Goal: Task Accomplishment & Management: Manage account settings

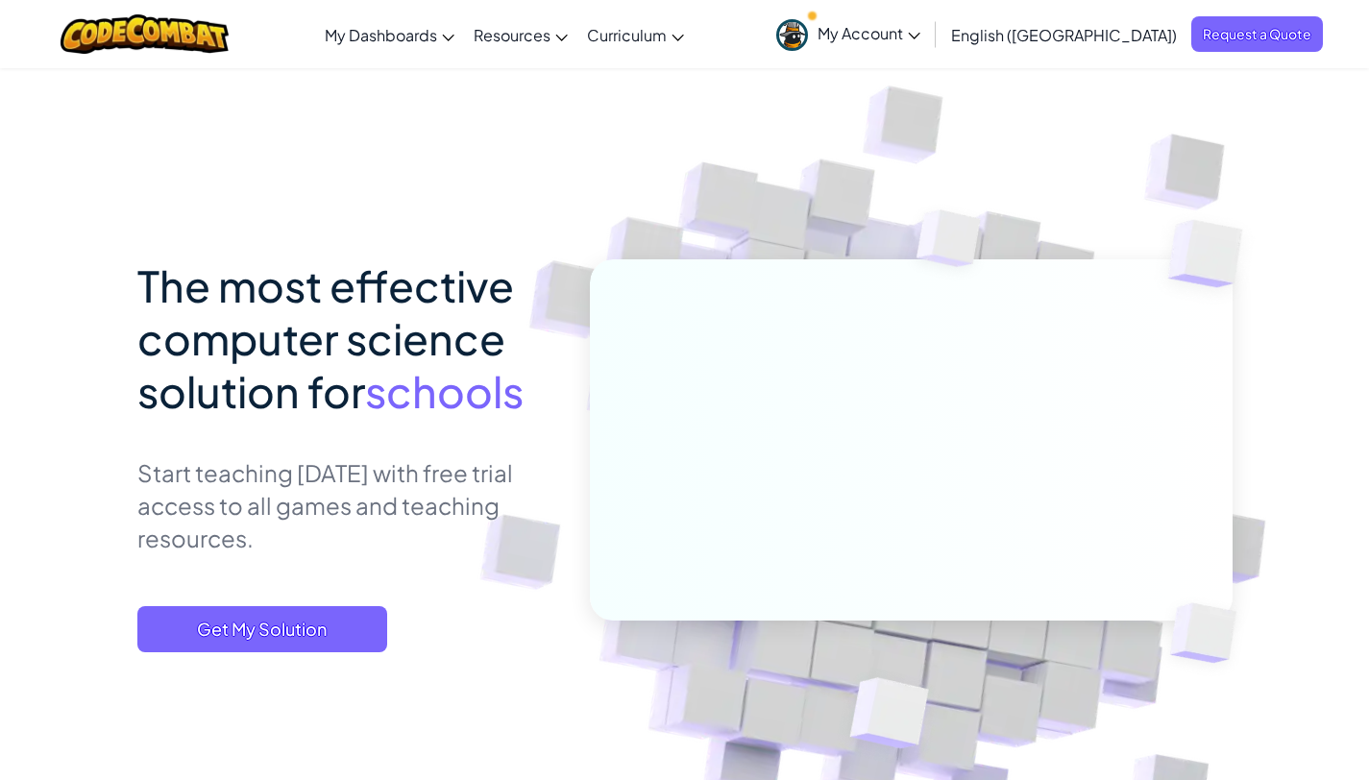
click at [920, 35] on span "My Account" at bounding box center [868, 33] width 103 height 20
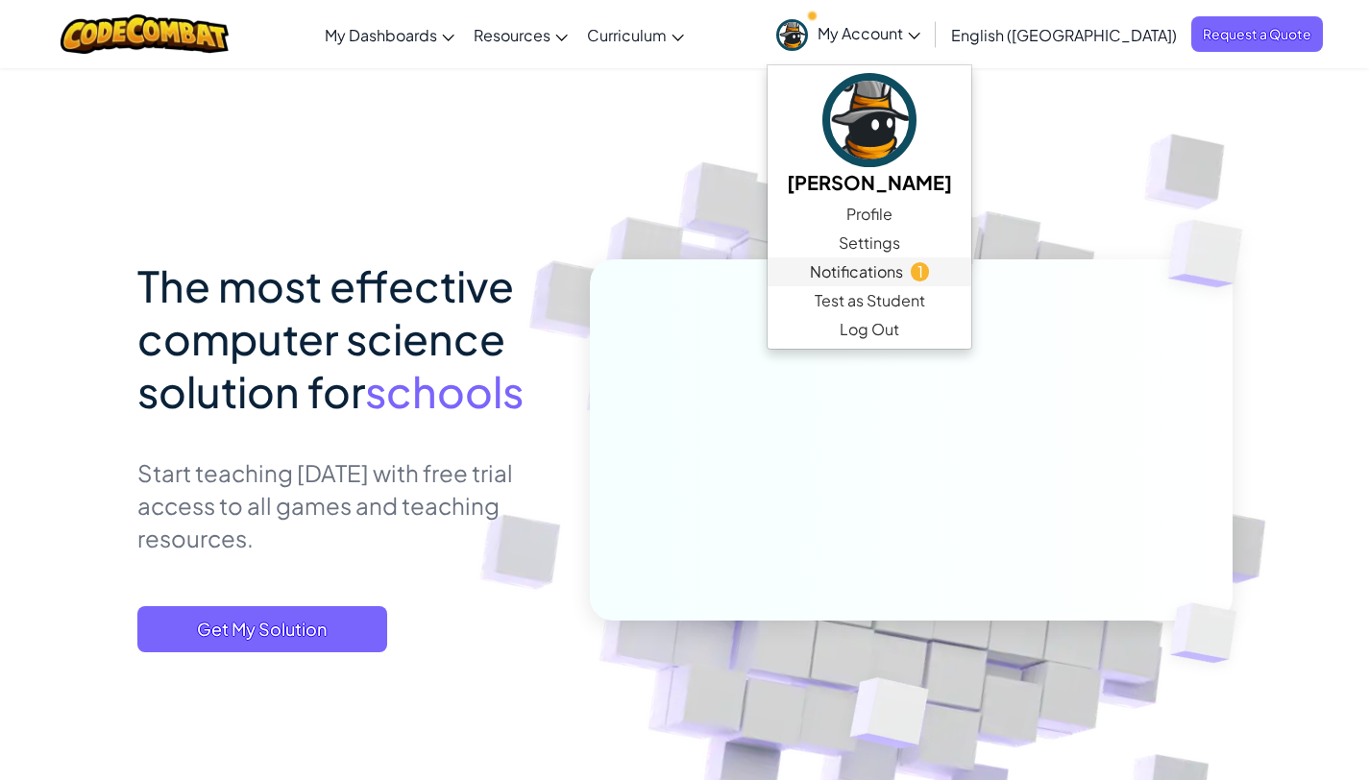
click at [903, 274] on span "Notifications" at bounding box center [856, 271] width 93 height 23
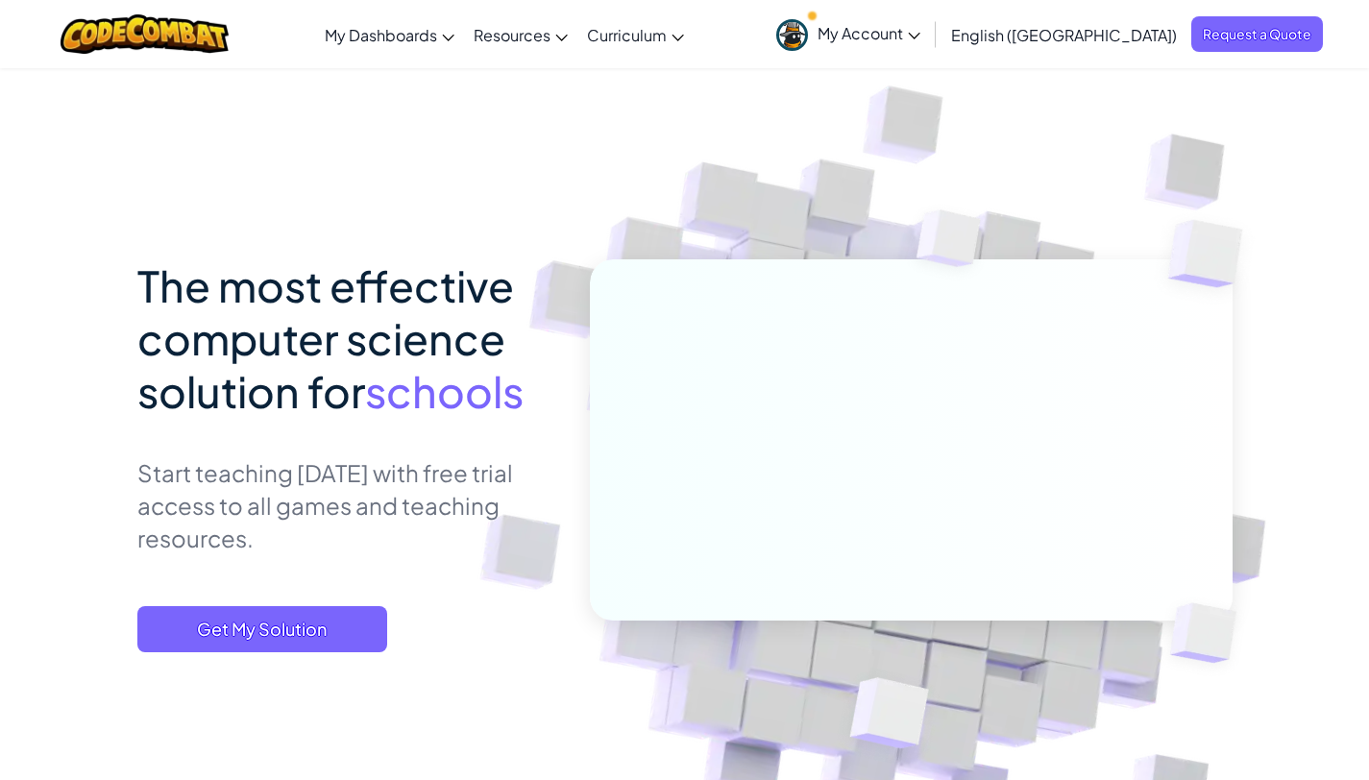
click at [920, 32] on span "My Account" at bounding box center [868, 33] width 103 height 20
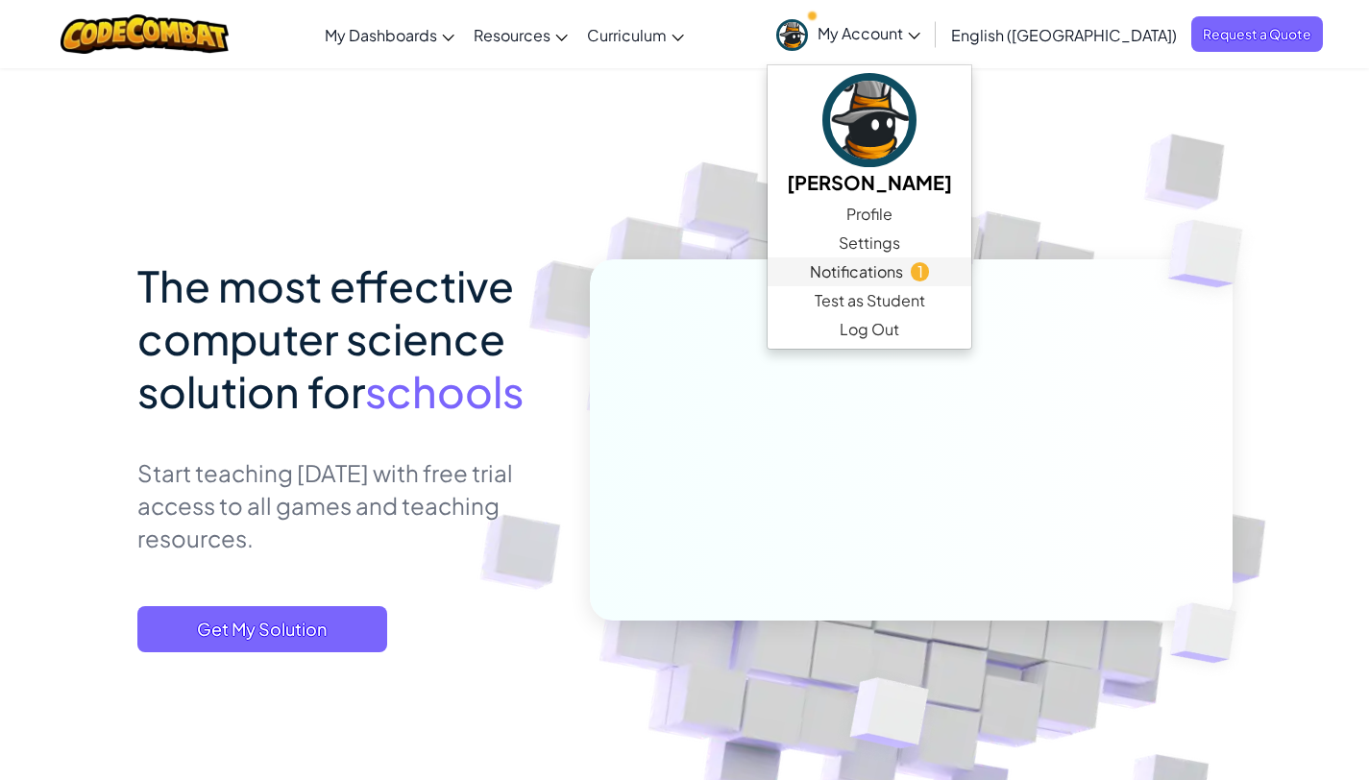
click at [903, 275] on span "Notifications" at bounding box center [856, 271] width 93 height 23
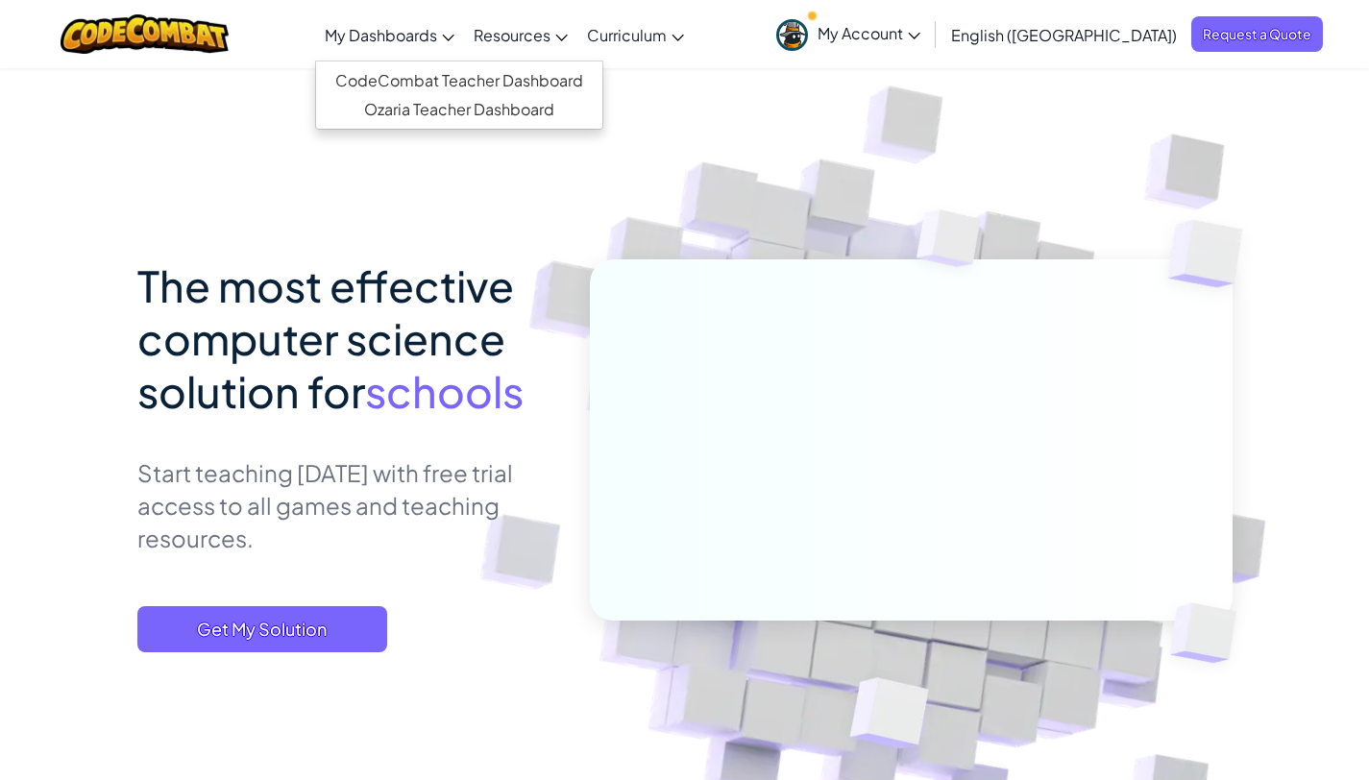
click at [437, 27] on span "My Dashboards" at bounding box center [381, 35] width 112 height 20
click at [472, 75] on link "CodeCombat Teacher Dashboard" at bounding box center [459, 80] width 286 height 29
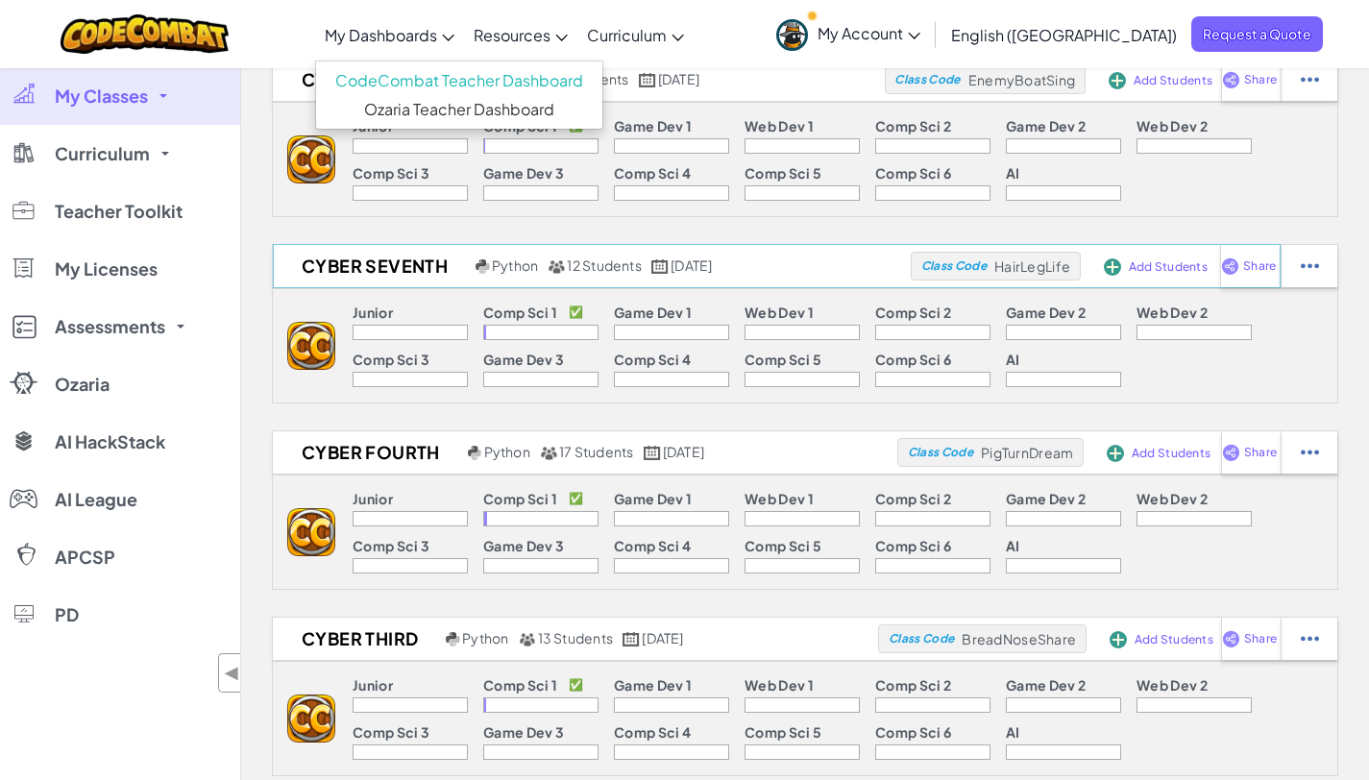
scroll to position [99, 0]
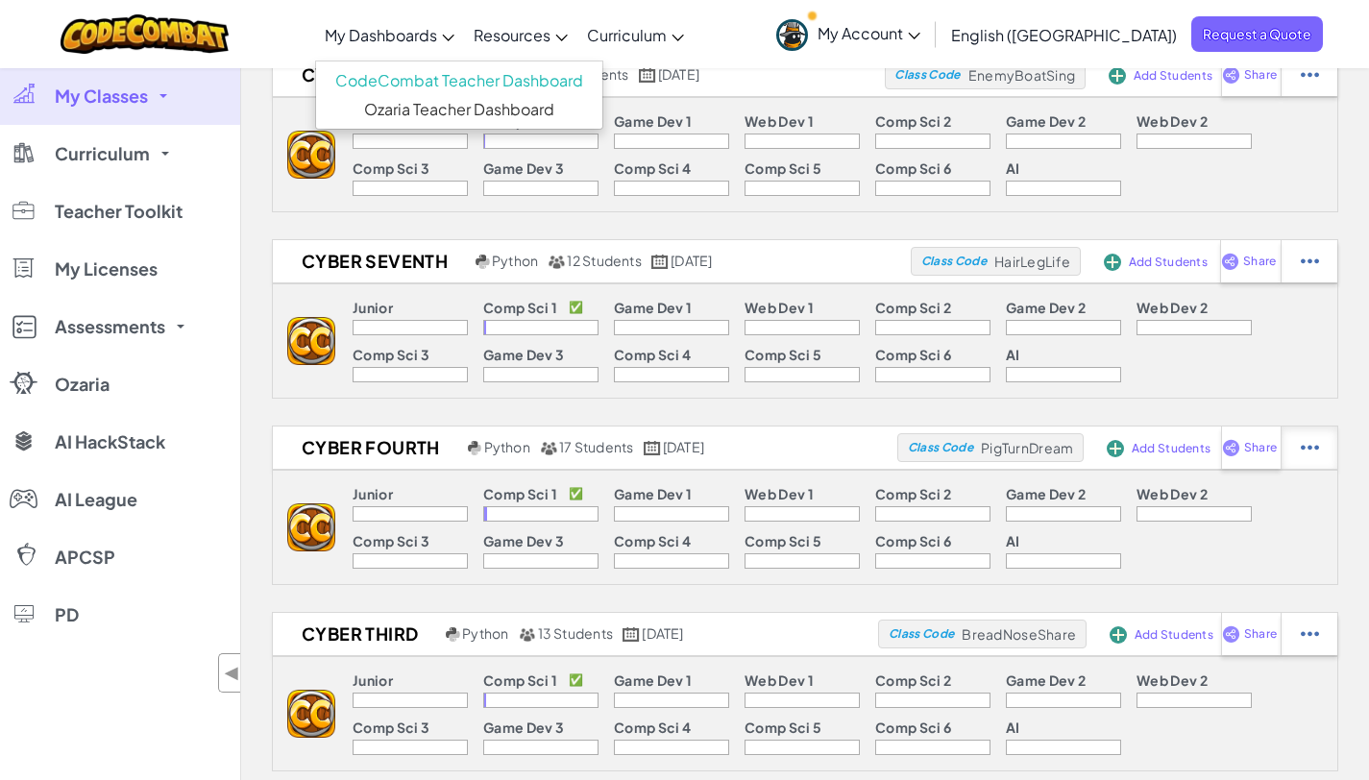
click at [1299, 96] on div at bounding box center [1309, 75] width 57 height 42
select select "blocks-text"
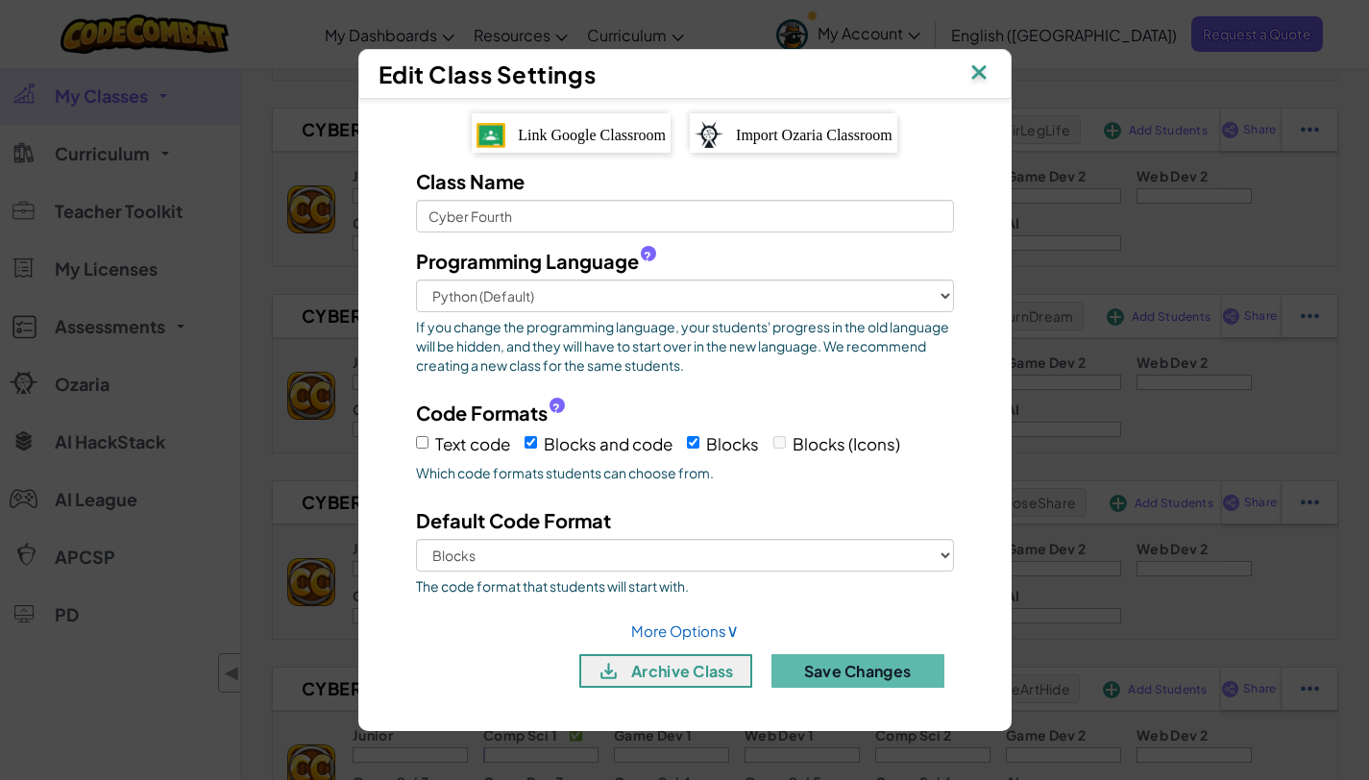
scroll to position [246, 0]
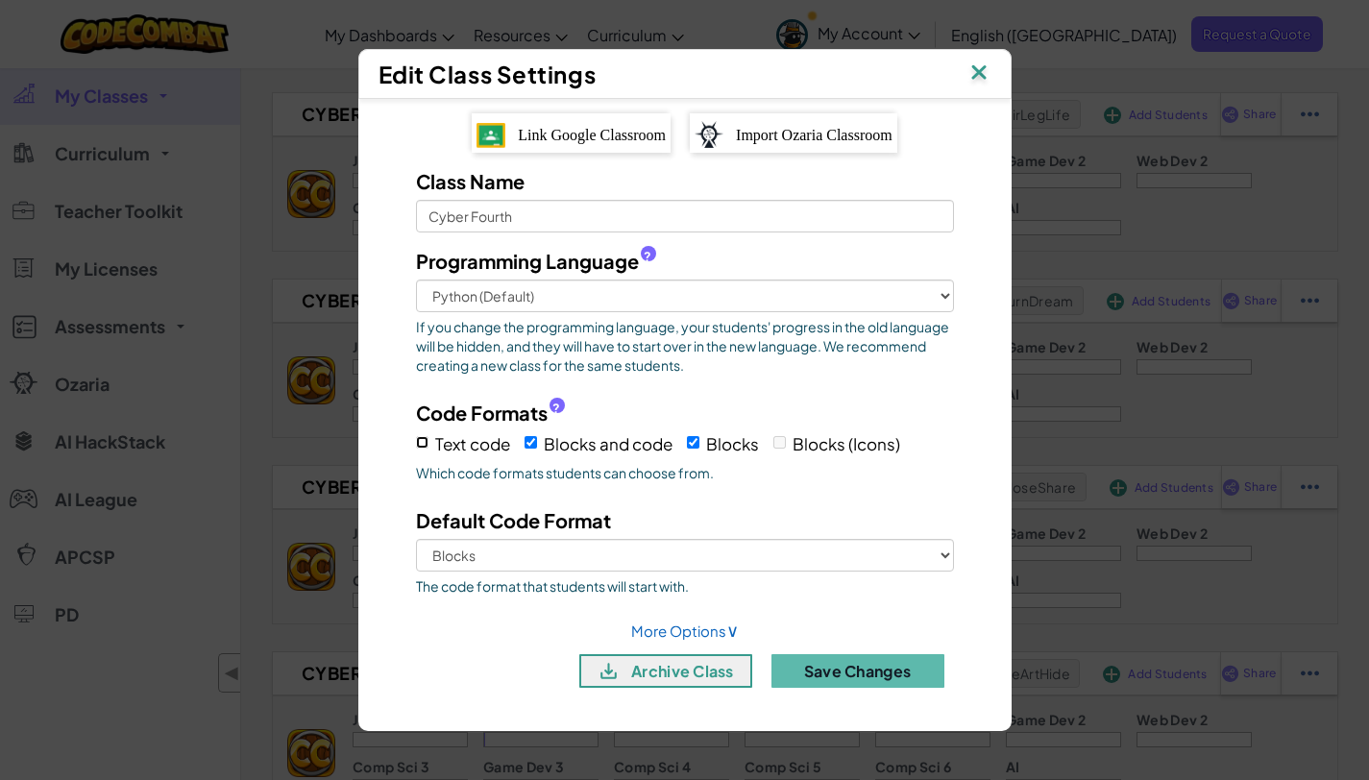
click at [424, 445] on input "Text code" at bounding box center [422, 442] width 12 height 12
checkbox input "true"
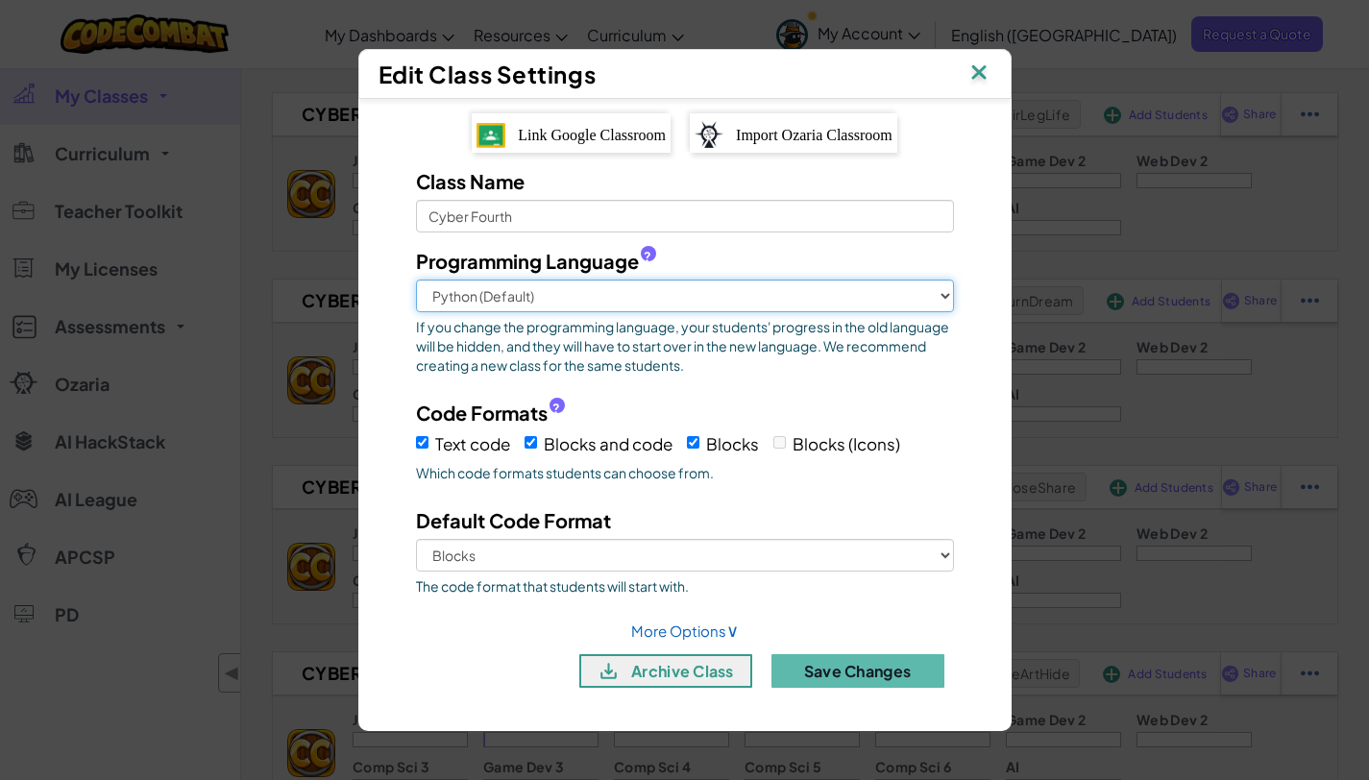
click at [621, 292] on select "Python (Default) JavaScript C++ [GEOGRAPHIC_DATA] (Experimental)" at bounding box center [685, 296] width 538 height 33
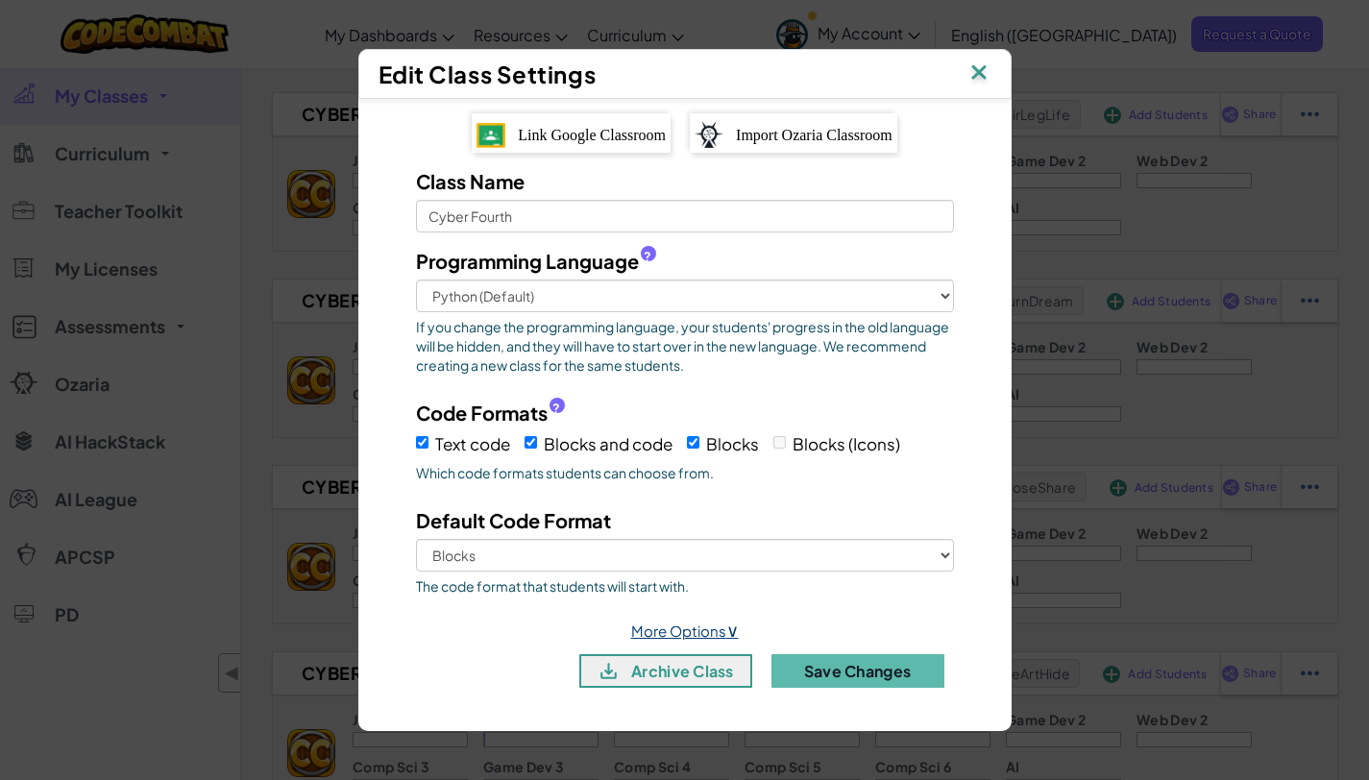
click at [726, 630] on span "∨" at bounding box center [732, 630] width 12 height 22
select select
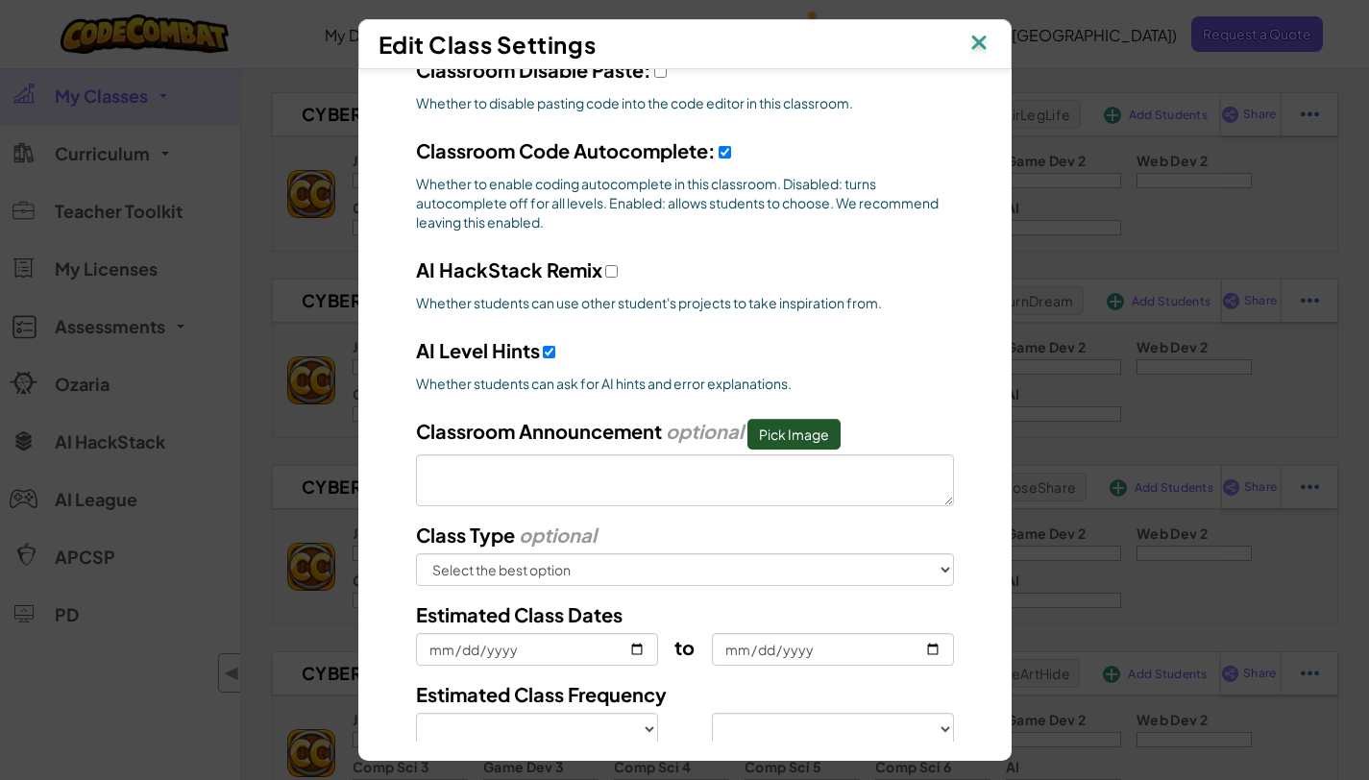
scroll to position [618, 0]
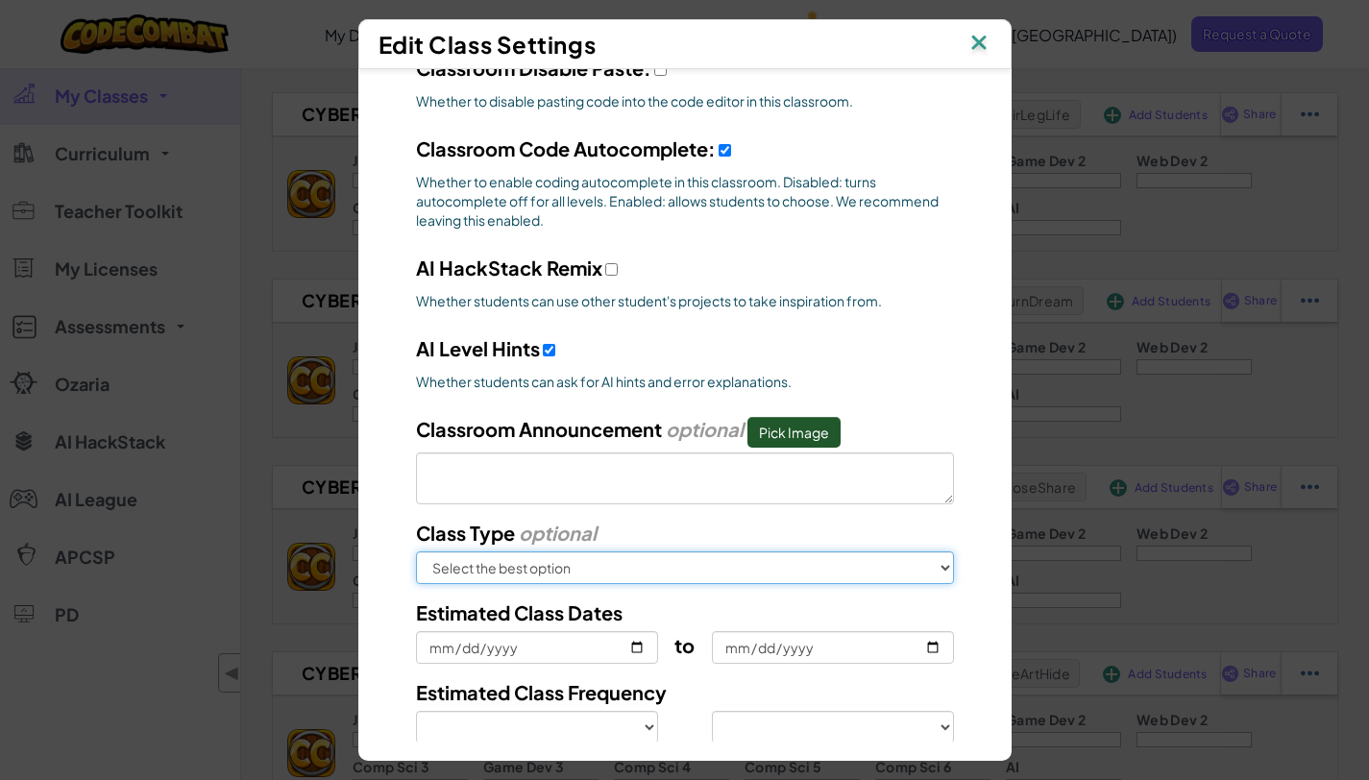
click at [714, 573] on select "Select the best option In School After School Online Camp Homeschool Other" at bounding box center [685, 567] width 538 height 33
select select "in-school"
click at [416, 551] on select "Select the best option In School After School Online Camp Homeschool Other" at bounding box center [685, 567] width 538 height 33
select select
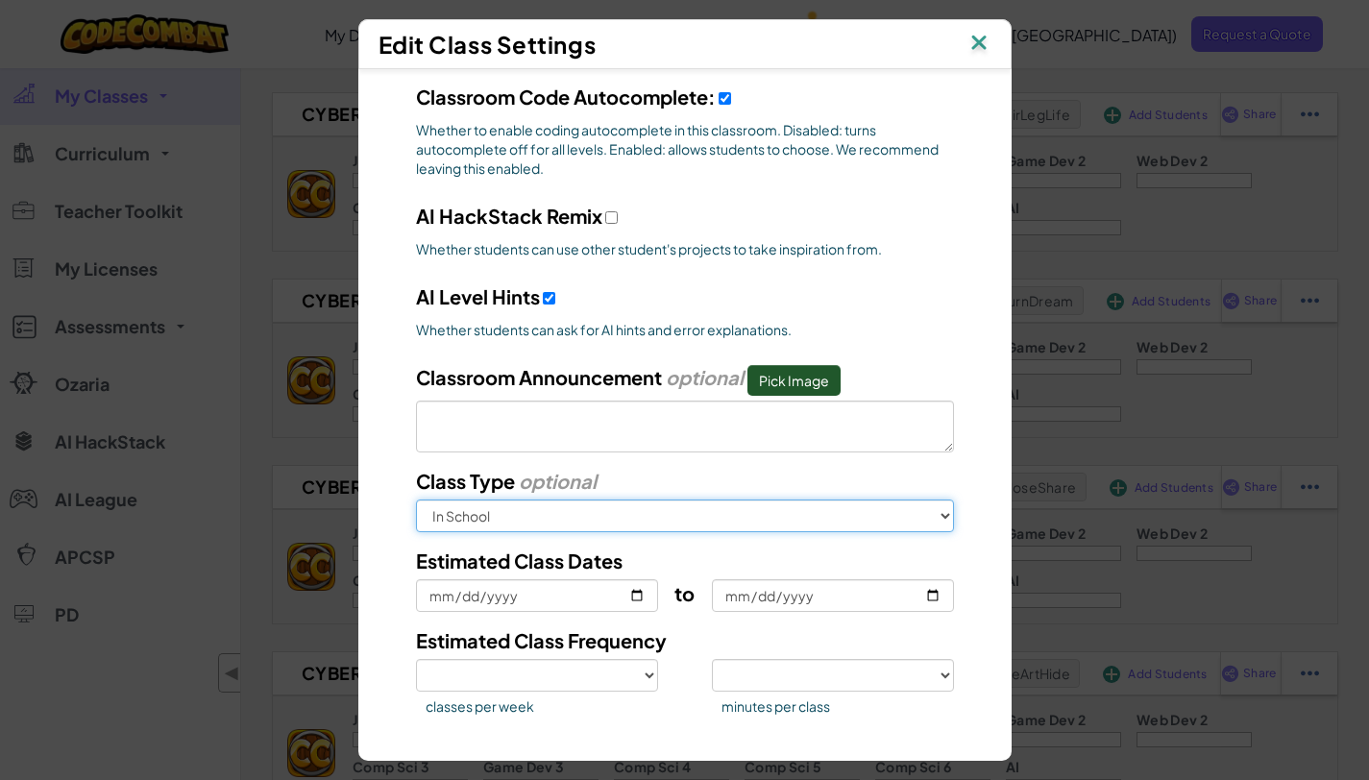
scroll to position [758, 0]
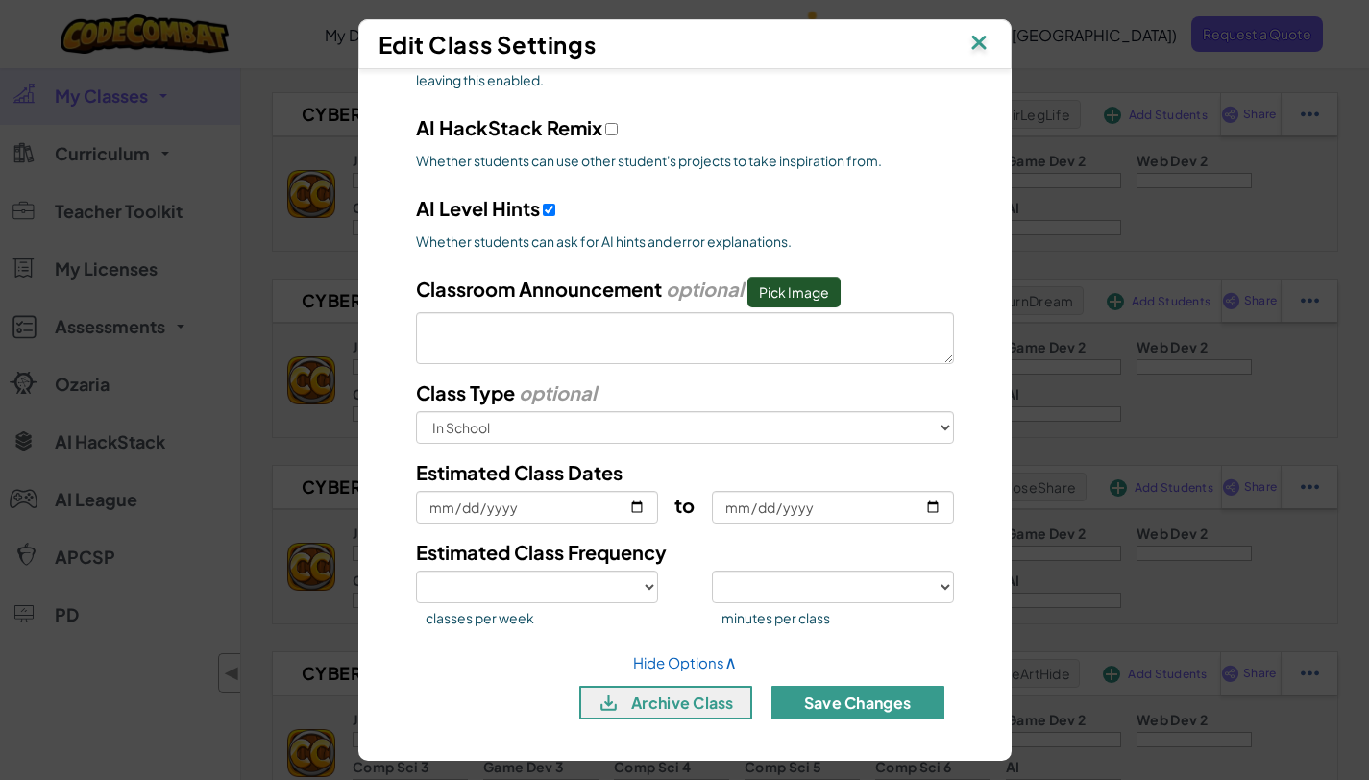
click at [842, 702] on button "Save Changes" at bounding box center [857, 703] width 173 height 34
select select
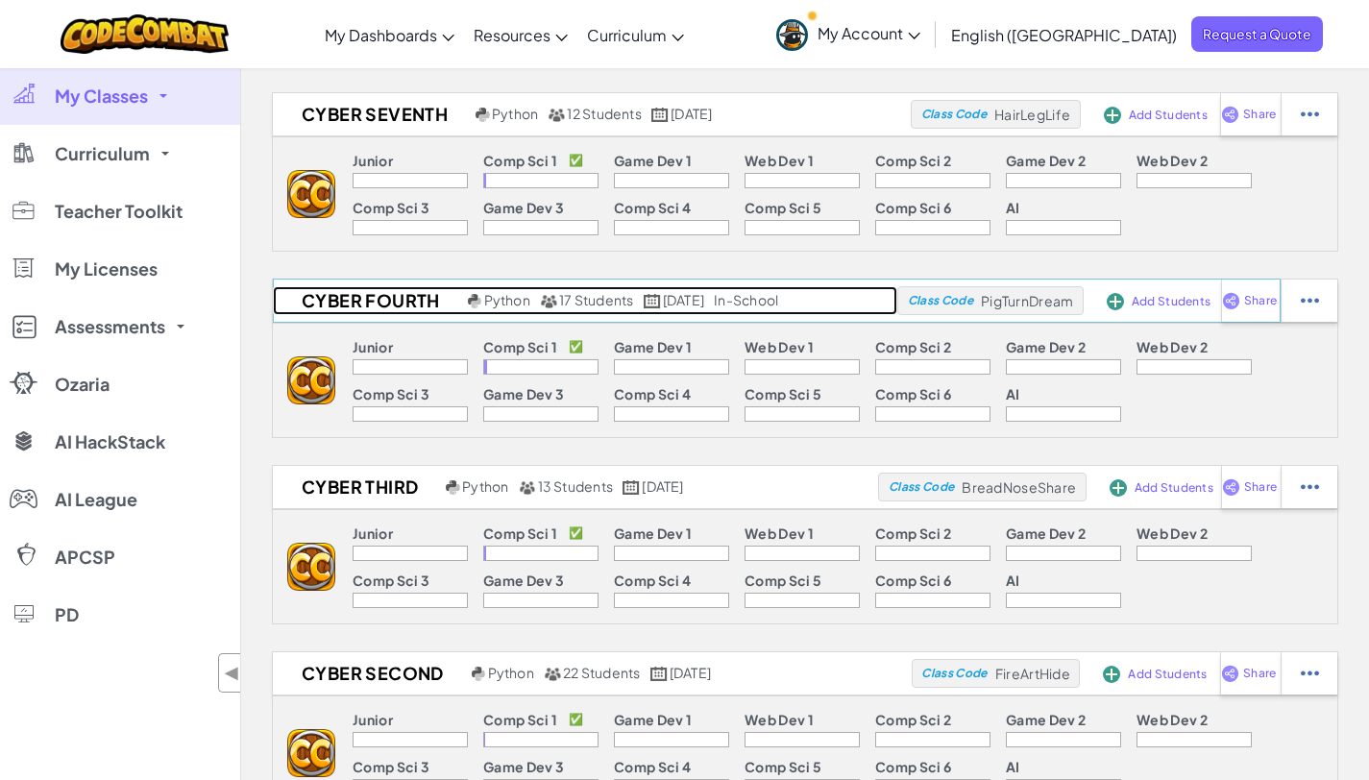
click at [468, 307] on div "Python" at bounding box center [499, 300] width 62 height 17
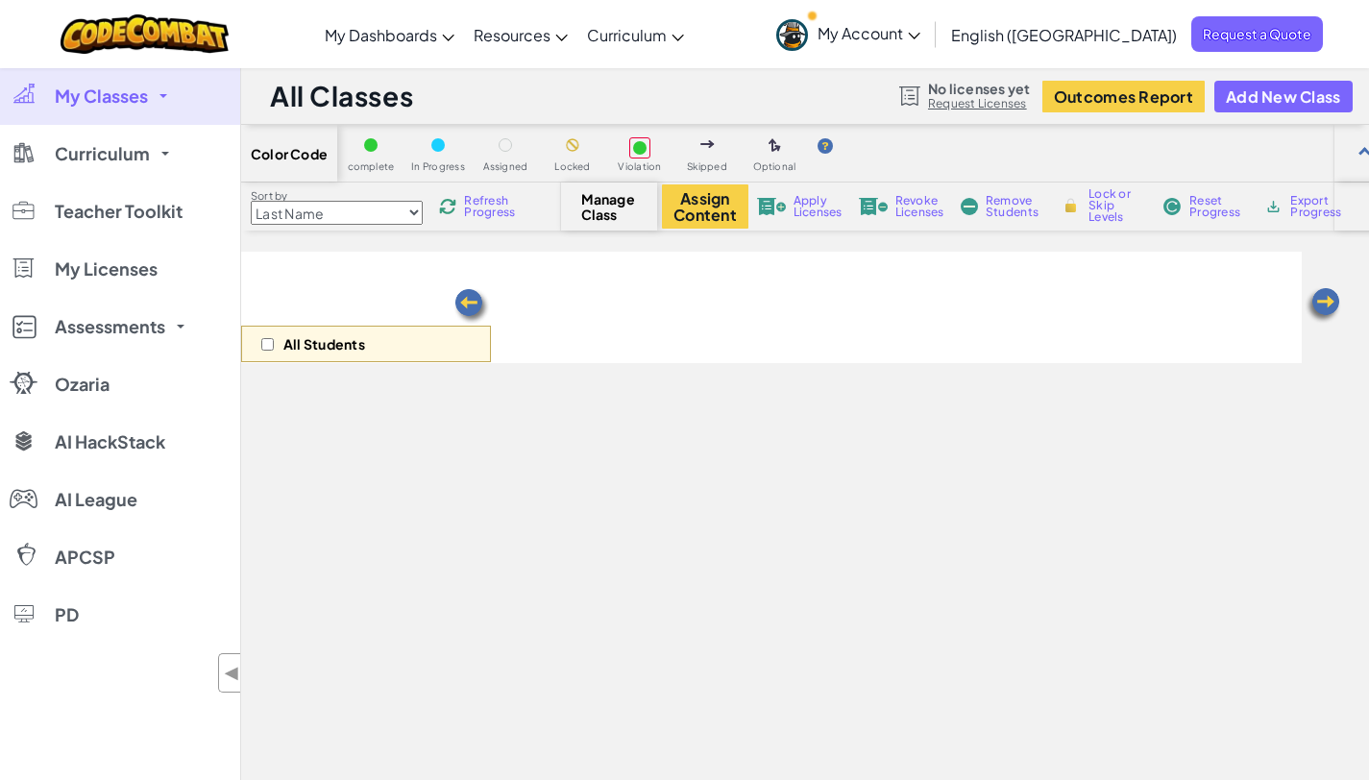
select select "560f1a9f22961295f9427742"
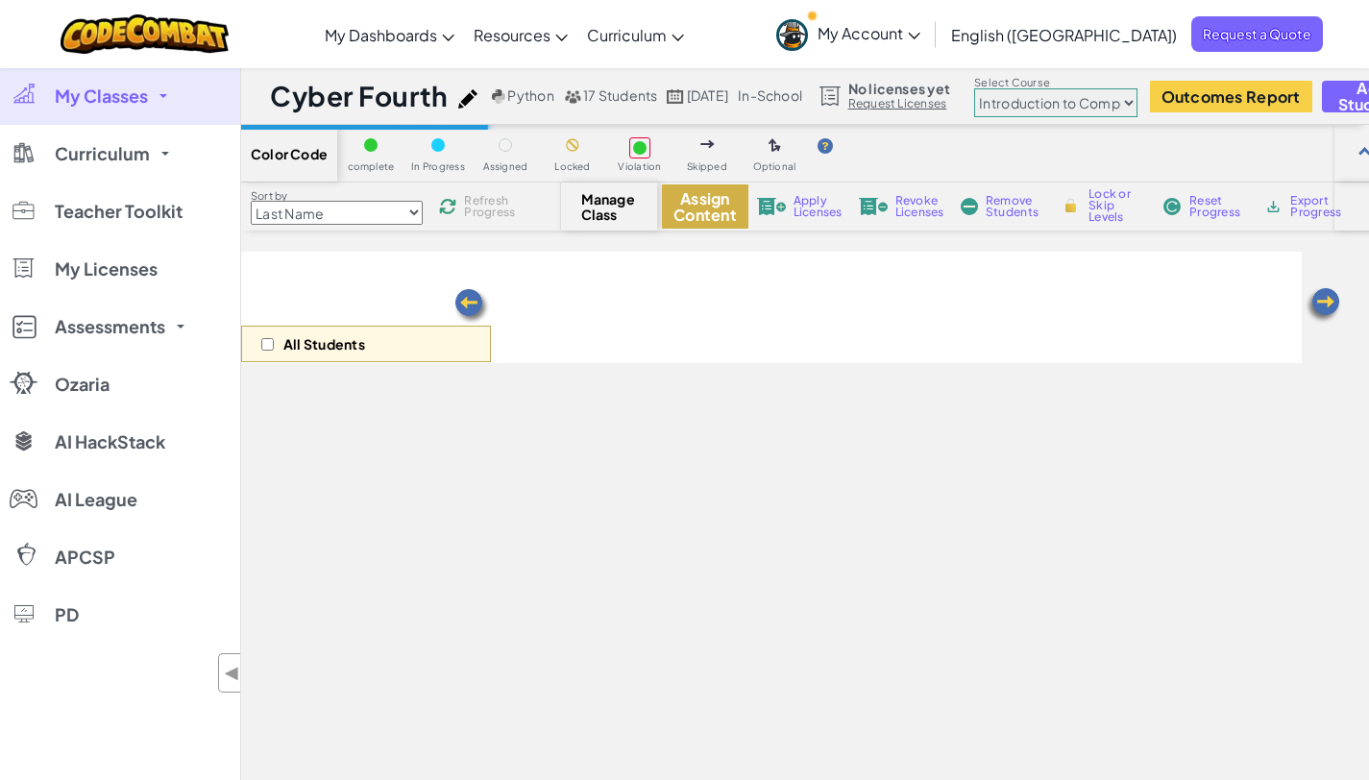
click at [677, 209] on button "Assign Content" at bounding box center [705, 206] width 86 height 44
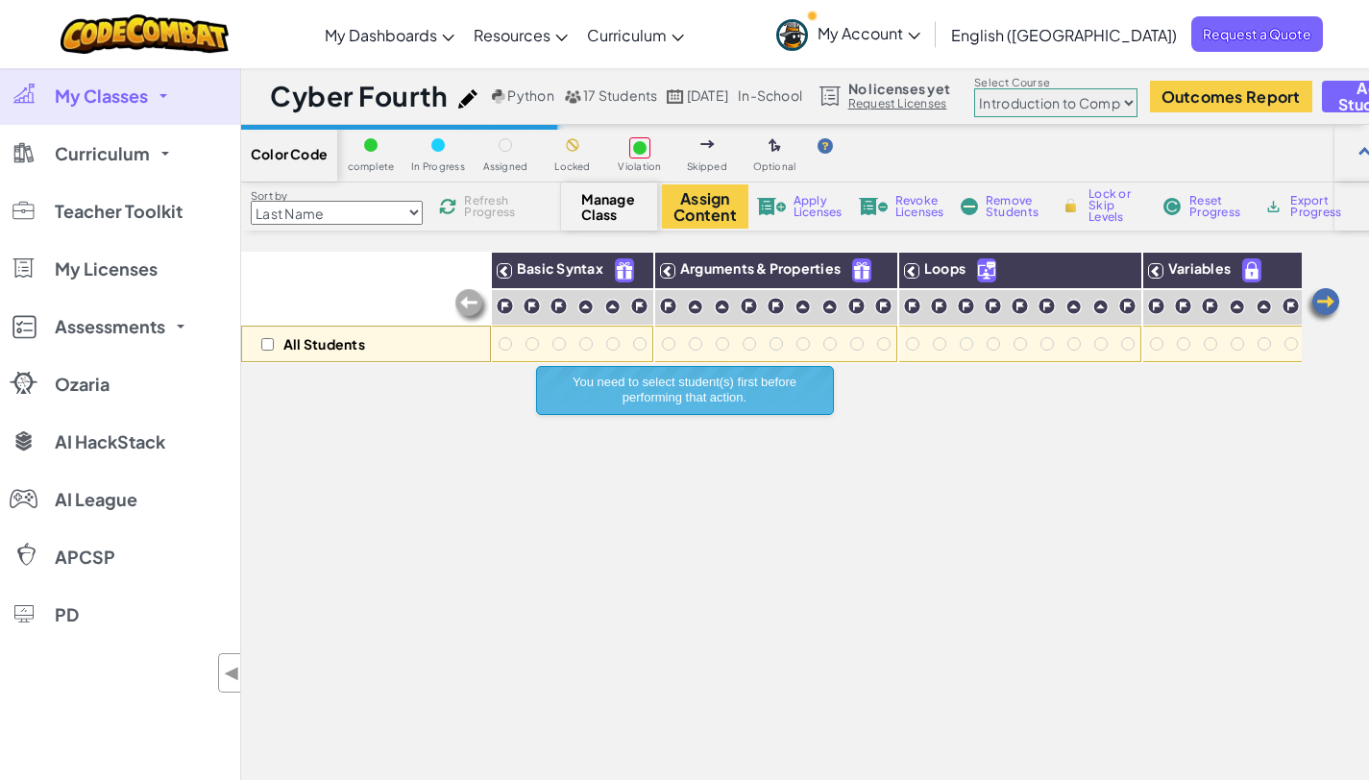
click at [276, 338] on div "All Students" at bounding box center [366, 344] width 250 height 37
click at [275, 338] on div "All Students" at bounding box center [366, 344] width 250 height 37
click at [270, 340] on input "checkbox" at bounding box center [267, 344] width 12 height 12
checkbox input "true"
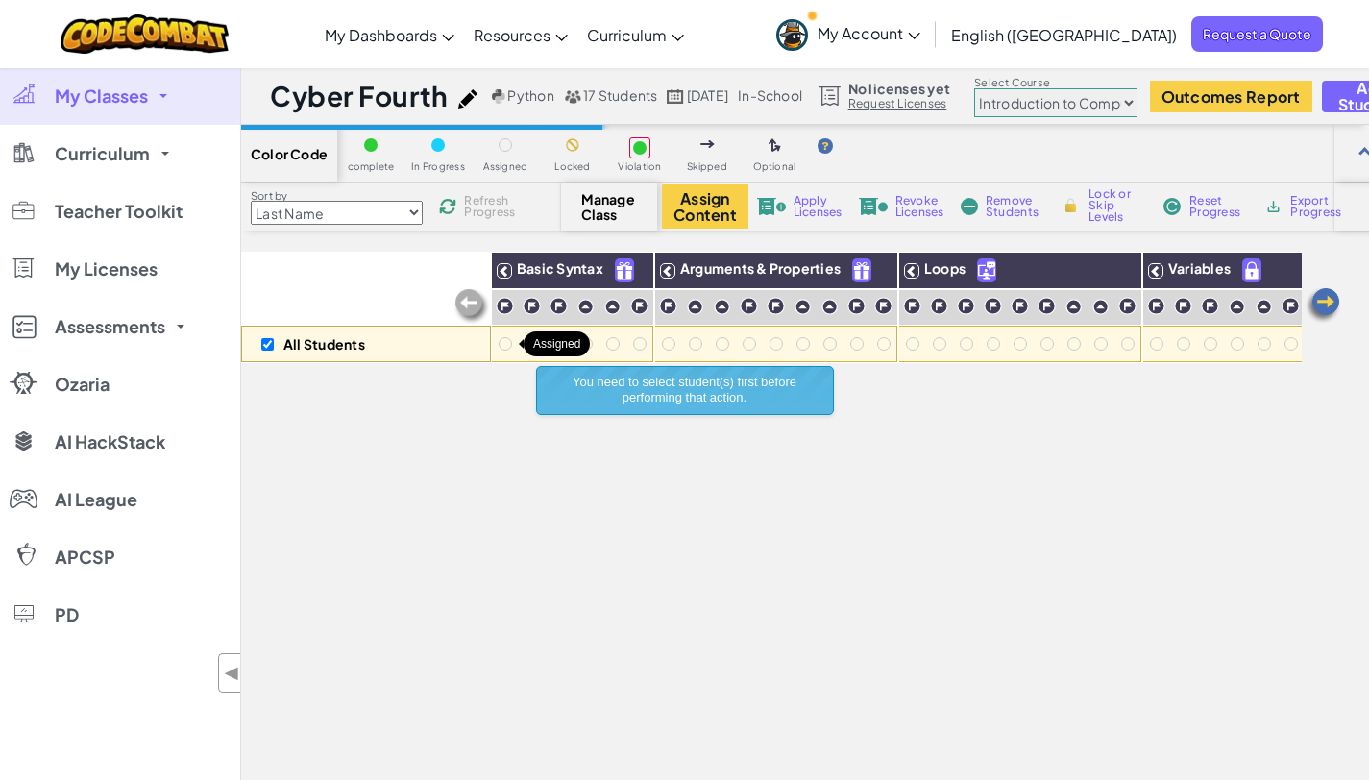
click at [505, 345] on div at bounding box center [505, 343] width 13 height 13
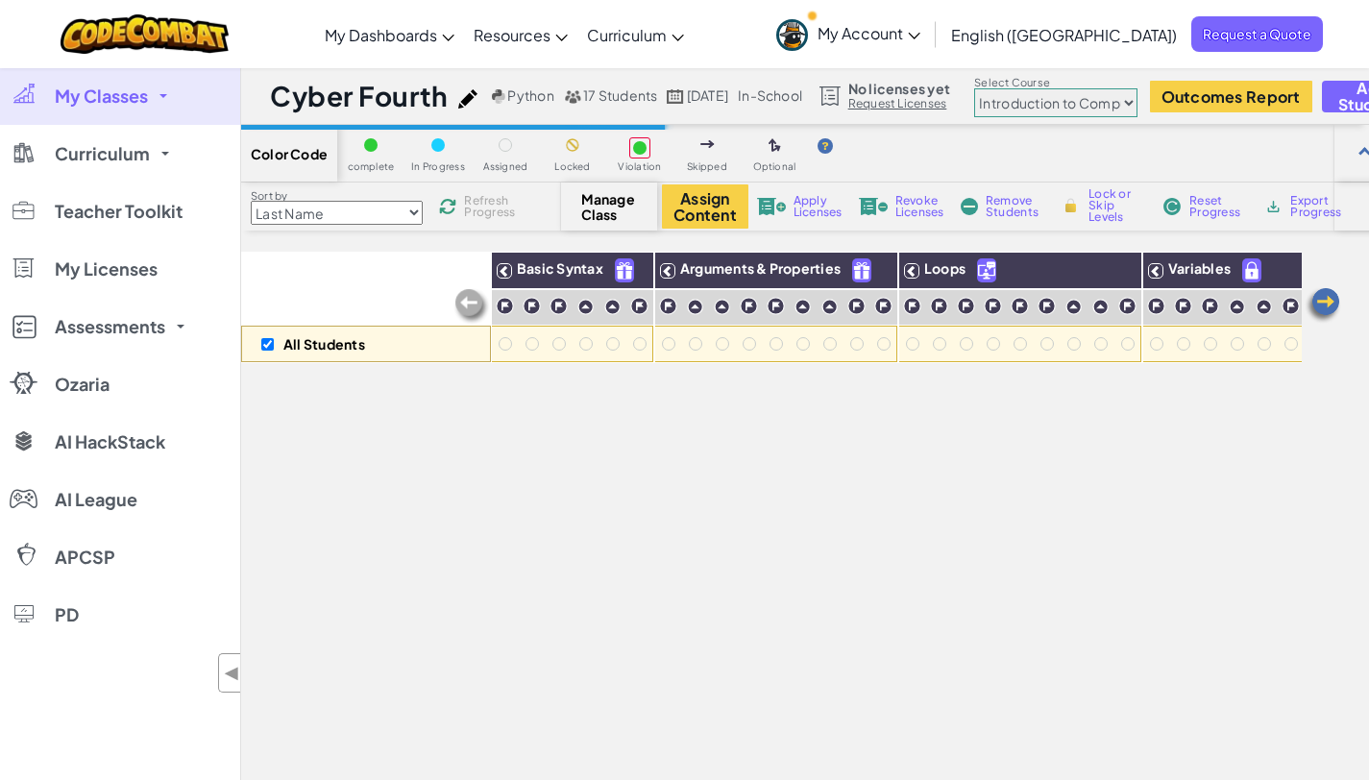
scroll to position [0, 233]
